Goal: Task Accomplishment & Management: Use online tool/utility

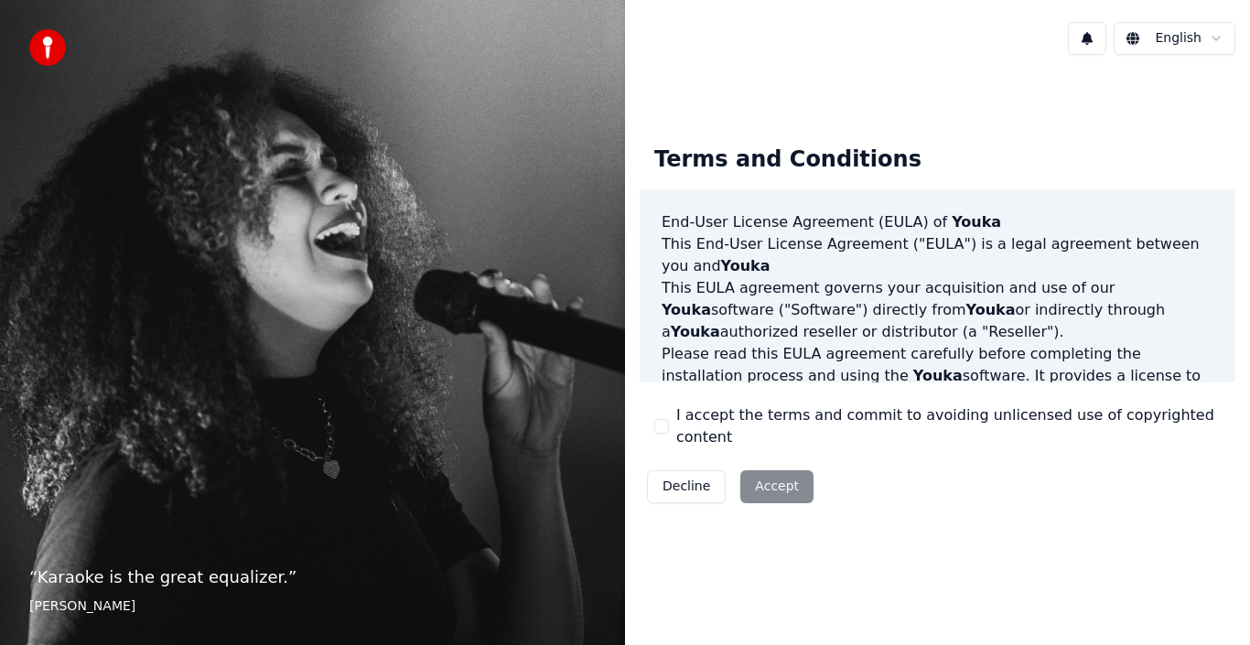
click at [666, 429] on button "I accept the terms and commit to avoiding unlicensed use of copyrighted content" at bounding box center [661, 426] width 15 height 15
click at [781, 488] on button "Accept" at bounding box center [776, 486] width 73 height 33
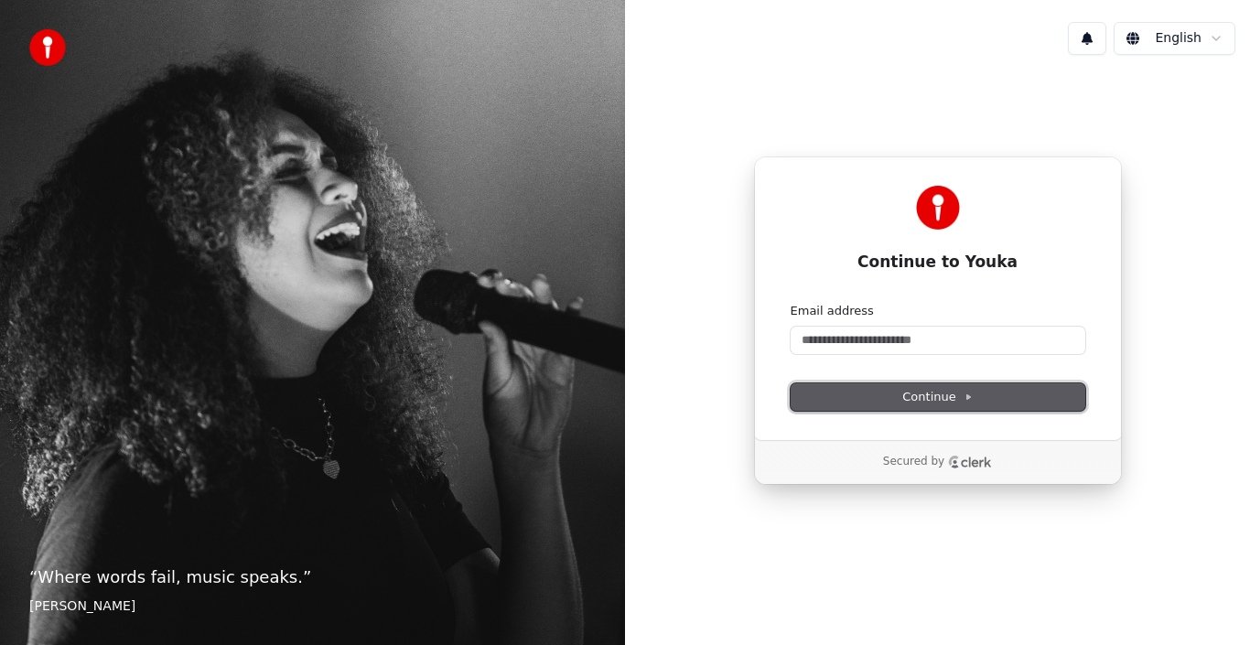
click at [878, 408] on button "Continue" at bounding box center [937, 396] width 295 height 27
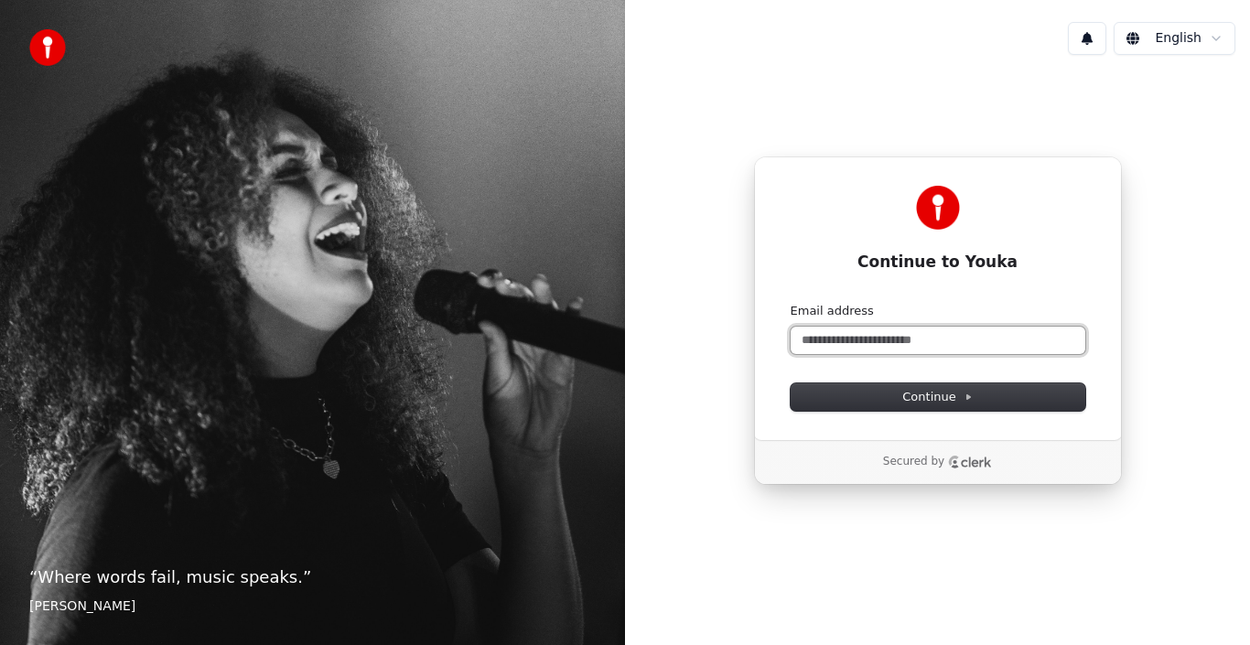
click at [848, 342] on input "Email address" at bounding box center [937, 340] width 295 height 27
click at [833, 337] on input "Email address" at bounding box center [937, 340] width 295 height 27
type input "*"
click at [790, 303] on button "submit" at bounding box center [790, 303] width 0 height 0
click at [871, 337] on input "**********" at bounding box center [937, 340] width 295 height 27
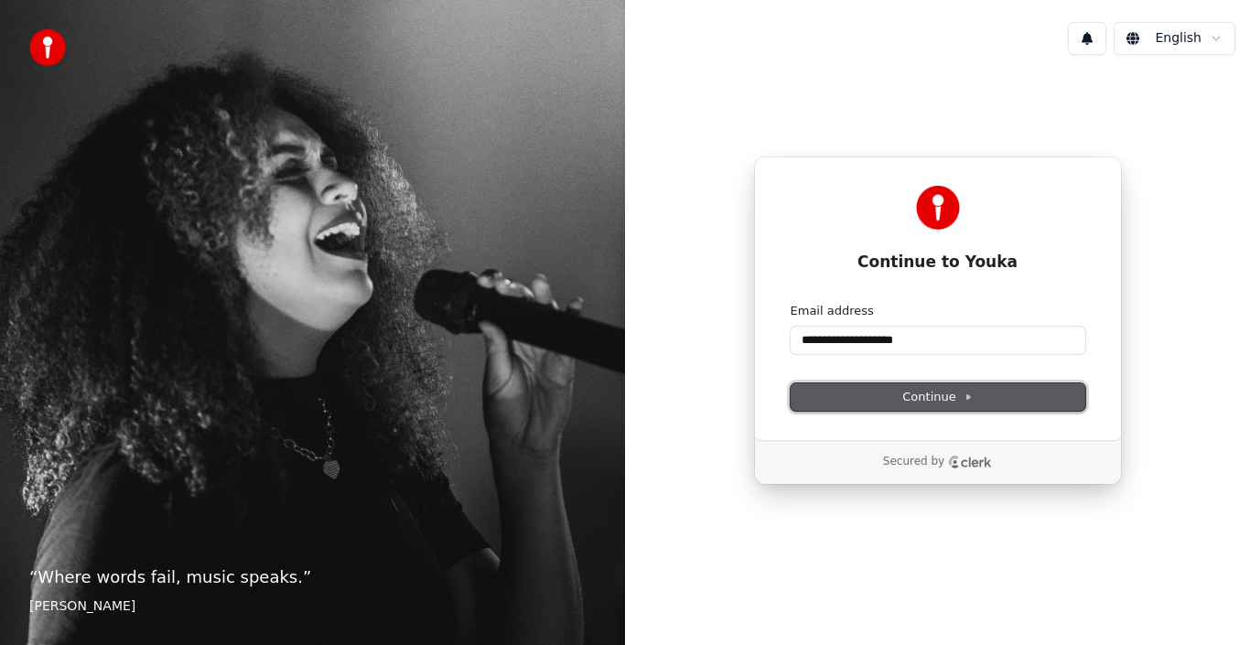
click at [879, 398] on button "Continue" at bounding box center [937, 396] width 295 height 27
type input "**********"
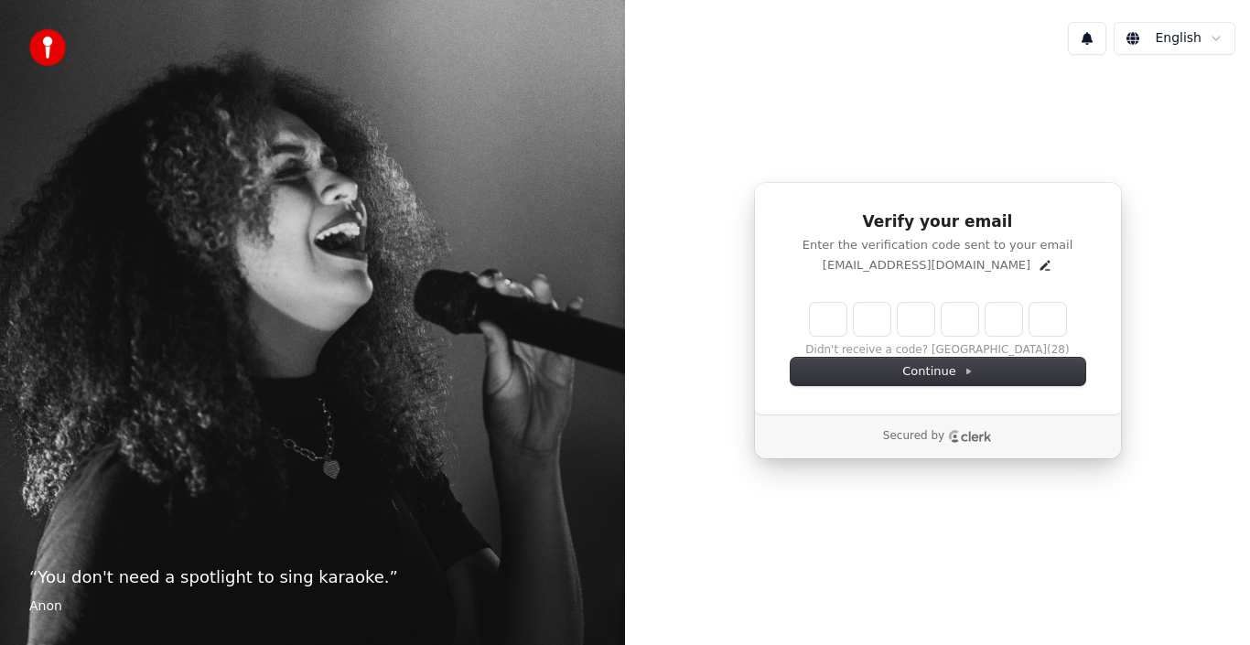
click at [962, 395] on div "Verify your email Enter the verification code sent to your email shadow9511@gma…" at bounding box center [938, 298] width 368 height 232
click at [829, 320] on input "Enter verification code" at bounding box center [938, 319] width 256 height 33
click at [924, 347] on button "Didn't receive a code? Resend" at bounding box center [938, 350] width 242 height 15
click at [1040, 263] on icon "Edit" at bounding box center [1045, 265] width 10 height 10
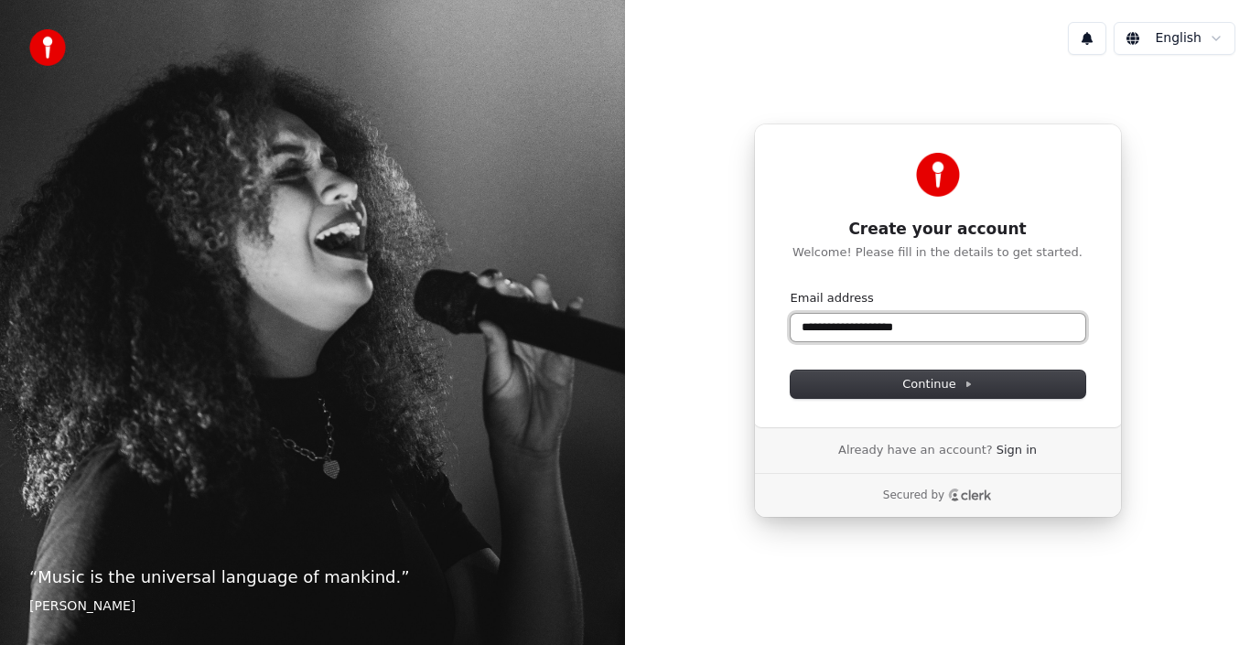
click at [842, 329] on input "**********" at bounding box center [937, 327] width 295 height 27
click at [790, 290] on button "submit" at bounding box center [790, 290] width 0 height 0
type input "**********"
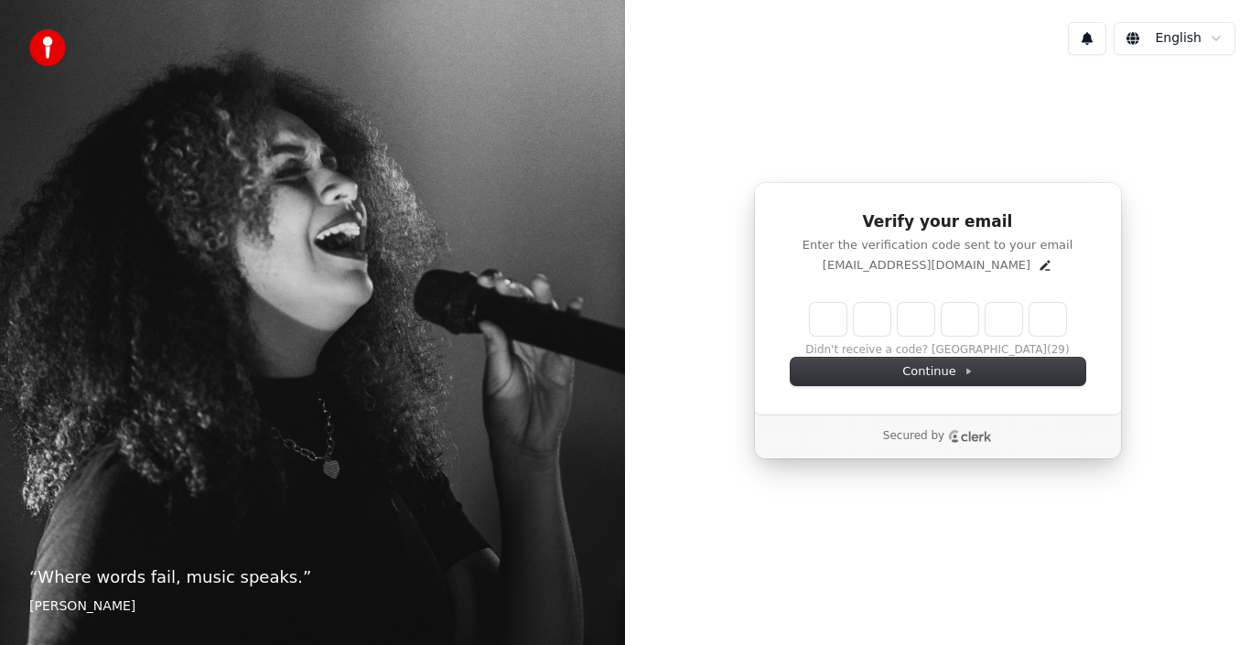
click at [842, 329] on input "Enter verification code" at bounding box center [938, 319] width 256 height 33
type input "******"
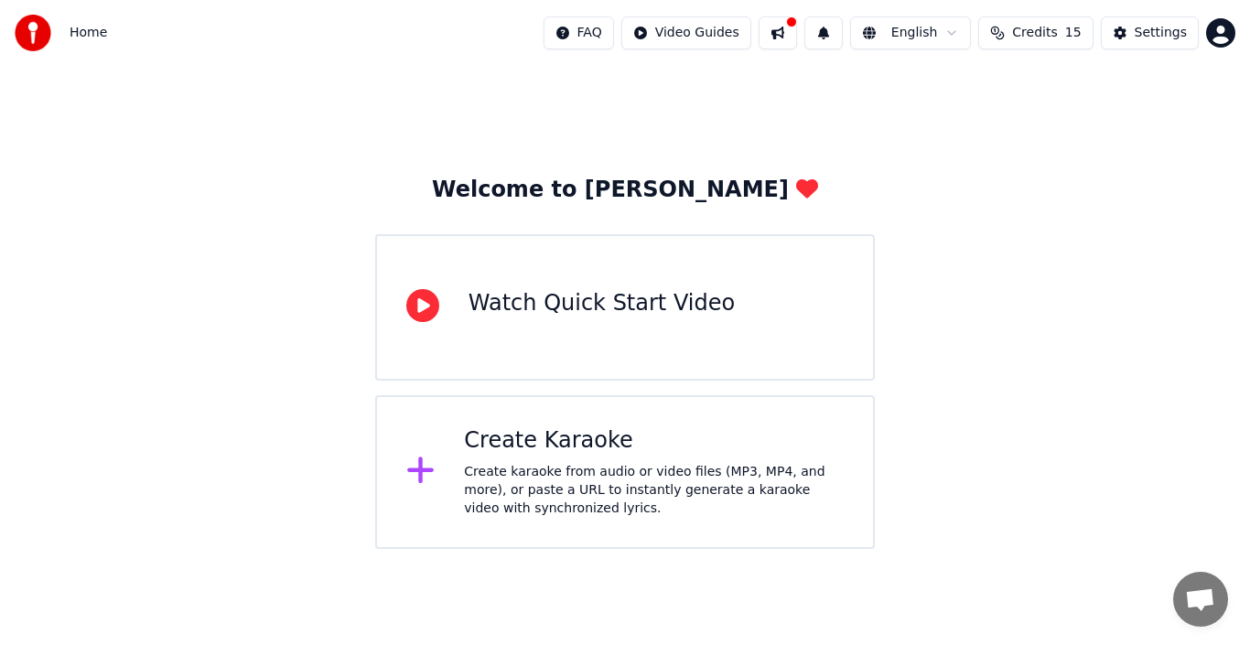
click at [613, 323] on div "Watch Quick Start Video" at bounding box center [601, 307] width 266 height 37
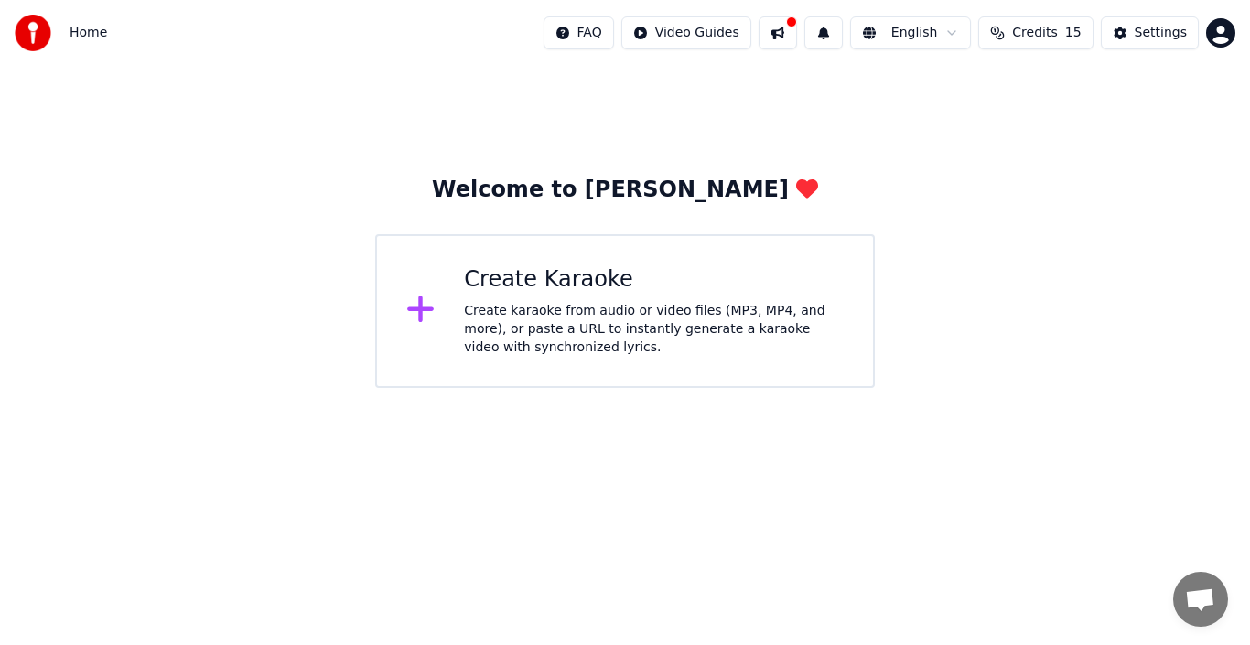
click at [1037, 47] on button "Credits 15" at bounding box center [1035, 32] width 114 height 33
click at [1049, 181] on button "Refresh" at bounding box center [1044, 169] width 94 height 33
click at [918, 275] on div "Welcome to Youka Create Karaoke Create karaoke from audio or video files (MP3, …" at bounding box center [625, 227] width 1250 height 322
click at [618, 369] on div "Create Karaoke Create karaoke from audio or video files (MP3, MP4, and more), o…" at bounding box center [625, 311] width 500 height 154
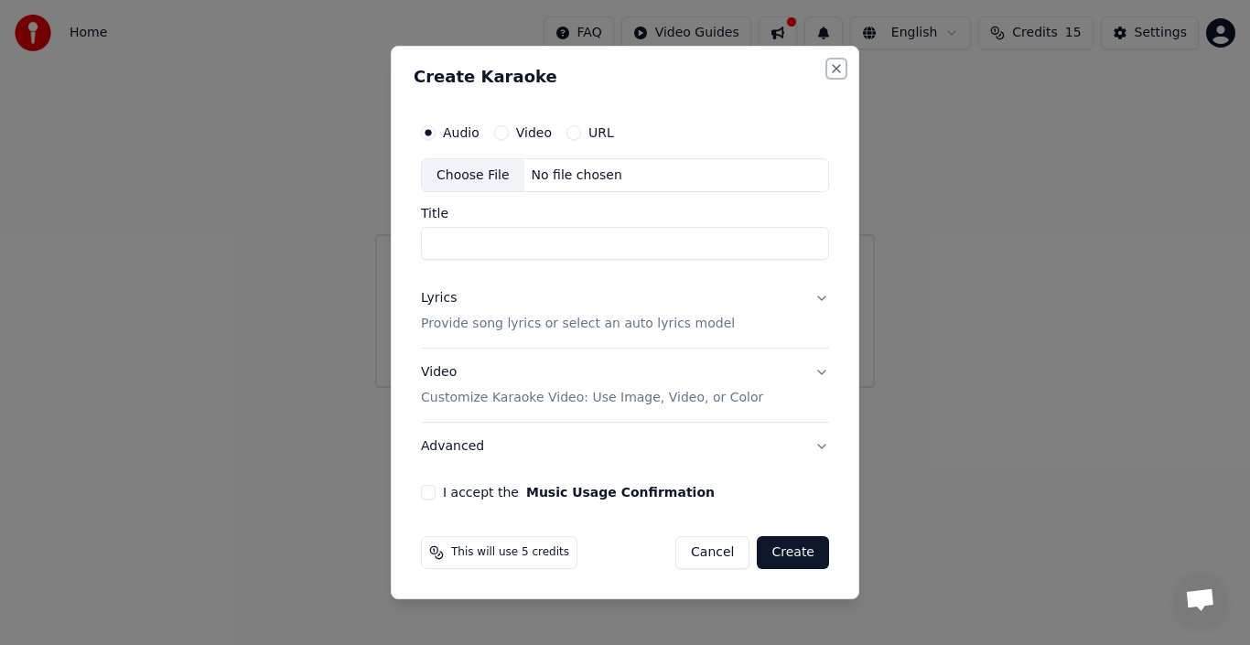
click at [836, 63] on button "Close" at bounding box center [836, 68] width 15 height 15
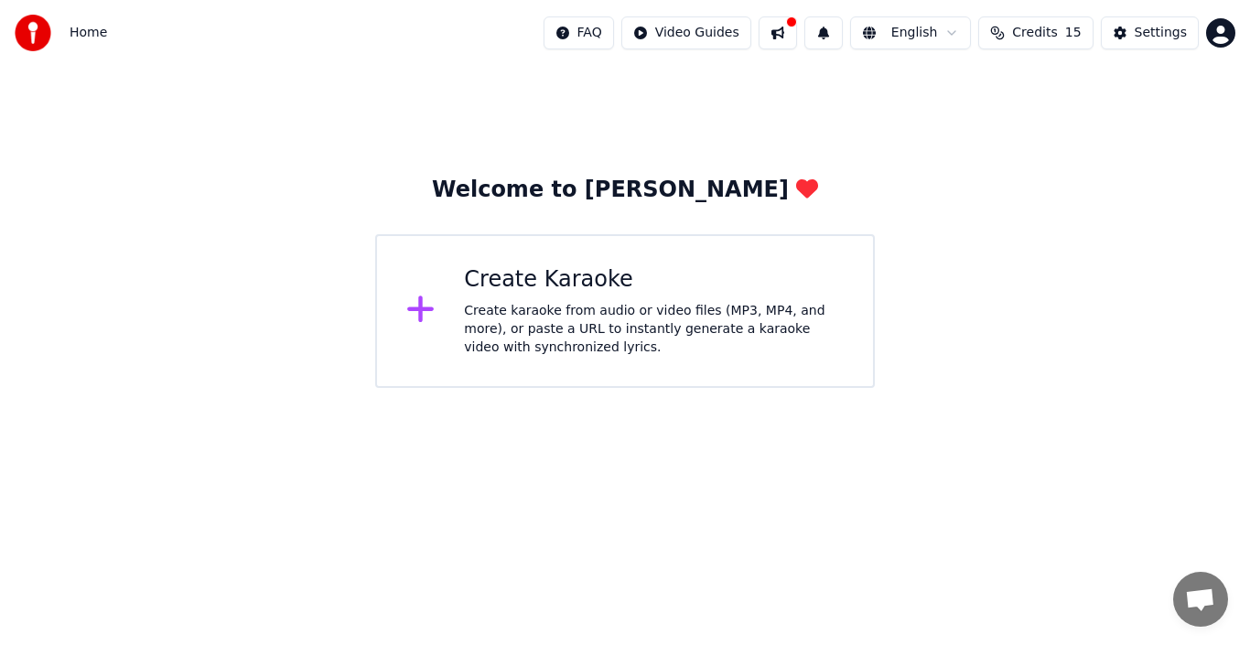
click at [633, 197] on div "Welcome to [PERSON_NAME]" at bounding box center [625, 190] width 386 height 29
click at [784, 38] on button at bounding box center [777, 32] width 38 height 33
click at [688, 247] on div "Create Karaoke Create karaoke from audio or video files (MP3, MP4, and more), o…" at bounding box center [625, 311] width 500 height 154
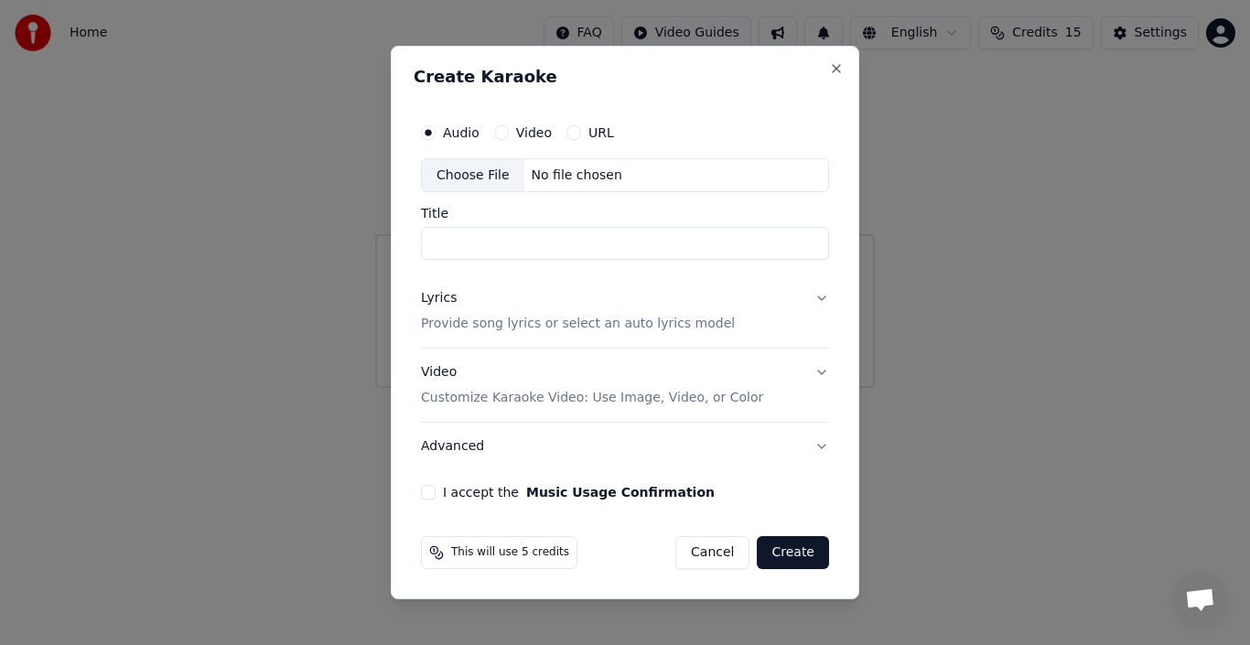
click at [578, 131] on div "URL" at bounding box center [590, 132] width 48 height 15
click at [574, 133] on button "URL" at bounding box center [573, 132] width 15 height 15
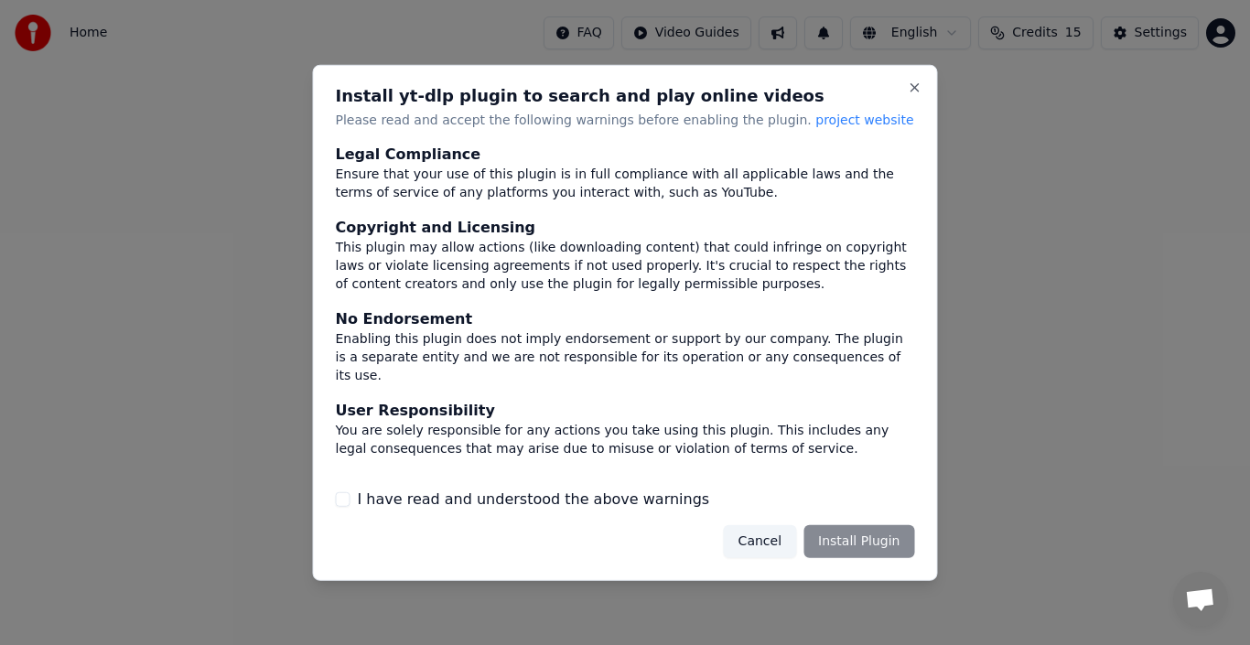
click at [525, 503] on label "I have read and understood the above warnings" at bounding box center [534, 500] width 352 height 22
click at [350, 503] on button "I have read and understood the above warnings" at bounding box center [343, 499] width 15 height 15
click at [871, 544] on button "Install Plugin" at bounding box center [858, 541] width 111 height 33
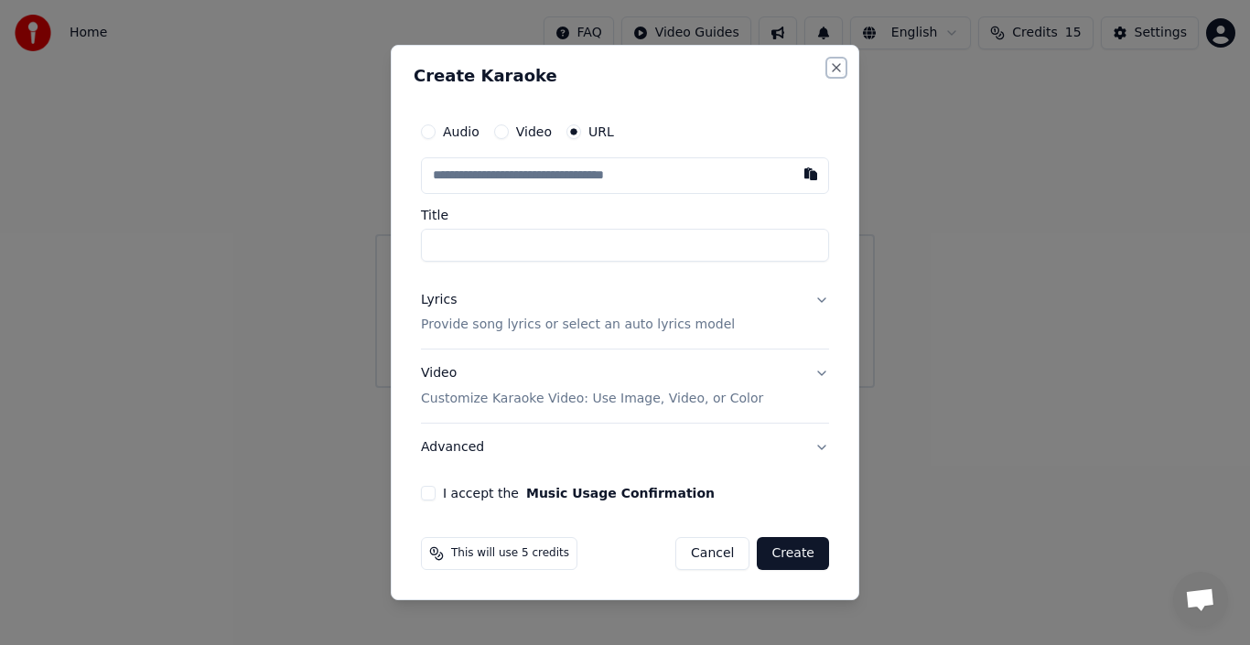
click at [840, 74] on button "Close" at bounding box center [836, 67] width 15 height 15
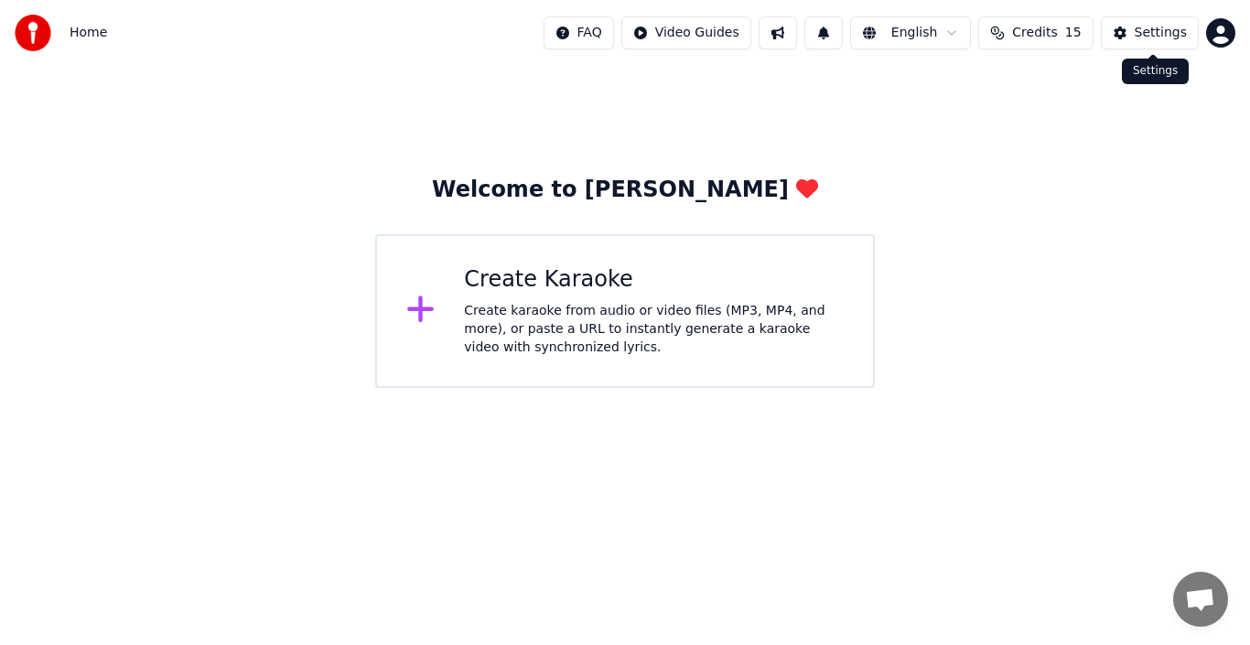
click at [1134, 33] on button "Settings" at bounding box center [1150, 32] width 98 height 33
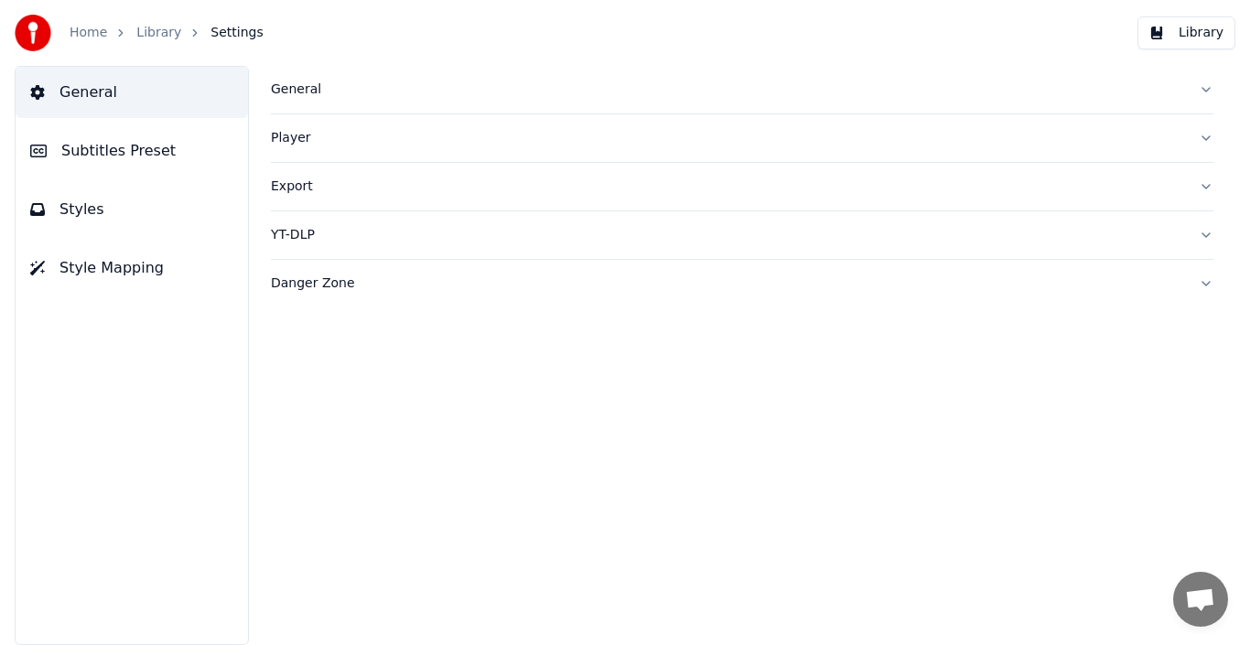
click at [334, 241] on div "YT-DLP" at bounding box center [727, 235] width 913 height 18
click at [297, 440] on div "Danger Zone" at bounding box center [727, 442] width 913 height 18
